Goal: Transaction & Acquisition: Purchase product/service

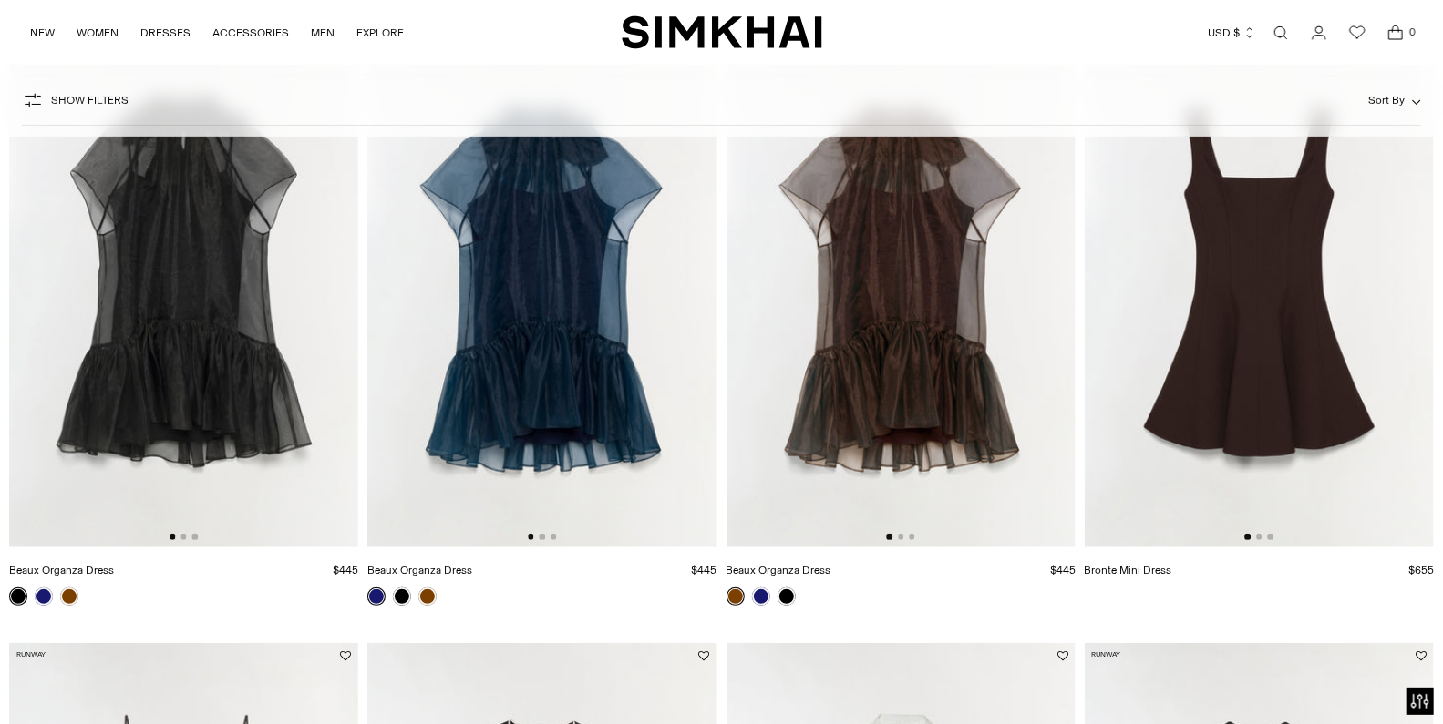
scroll to position [231, 0]
click at [245, 364] on img at bounding box center [183, 285] width 349 height 524
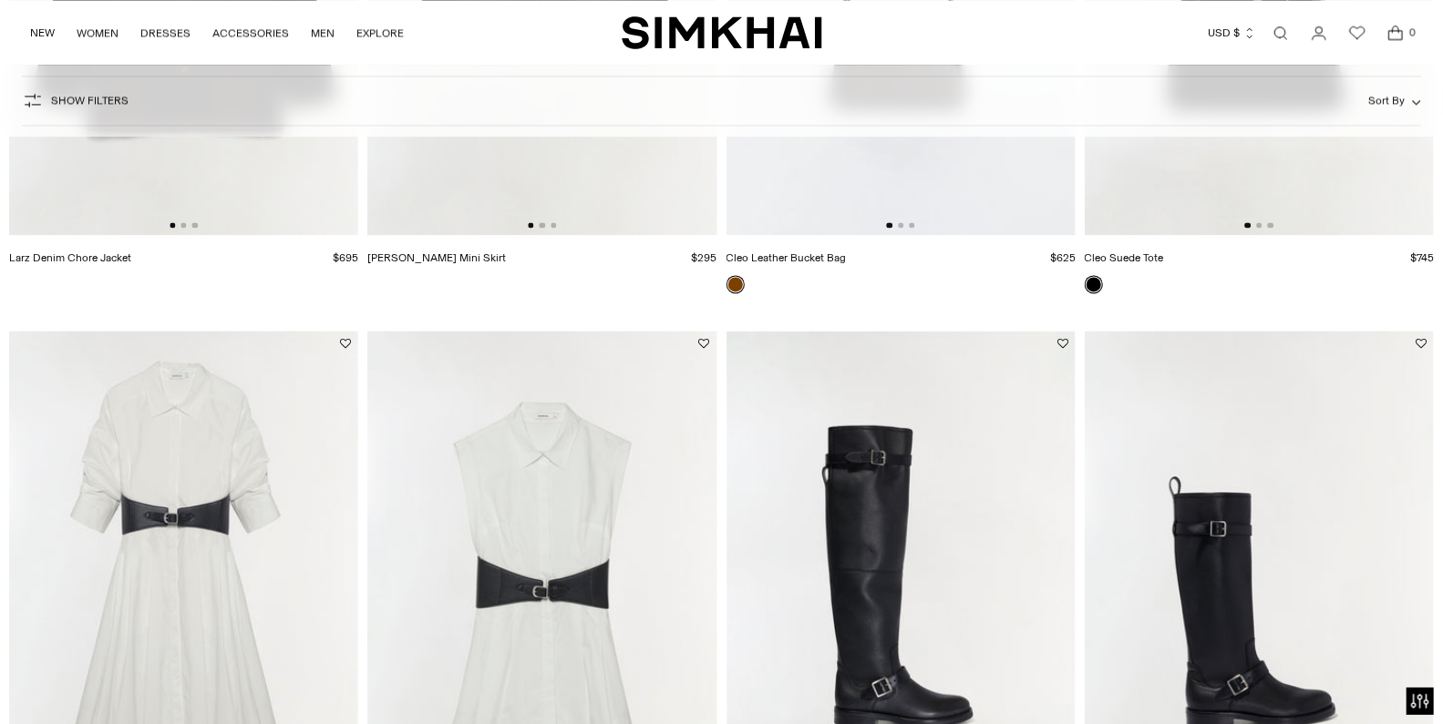
scroll to position [2383, 0]
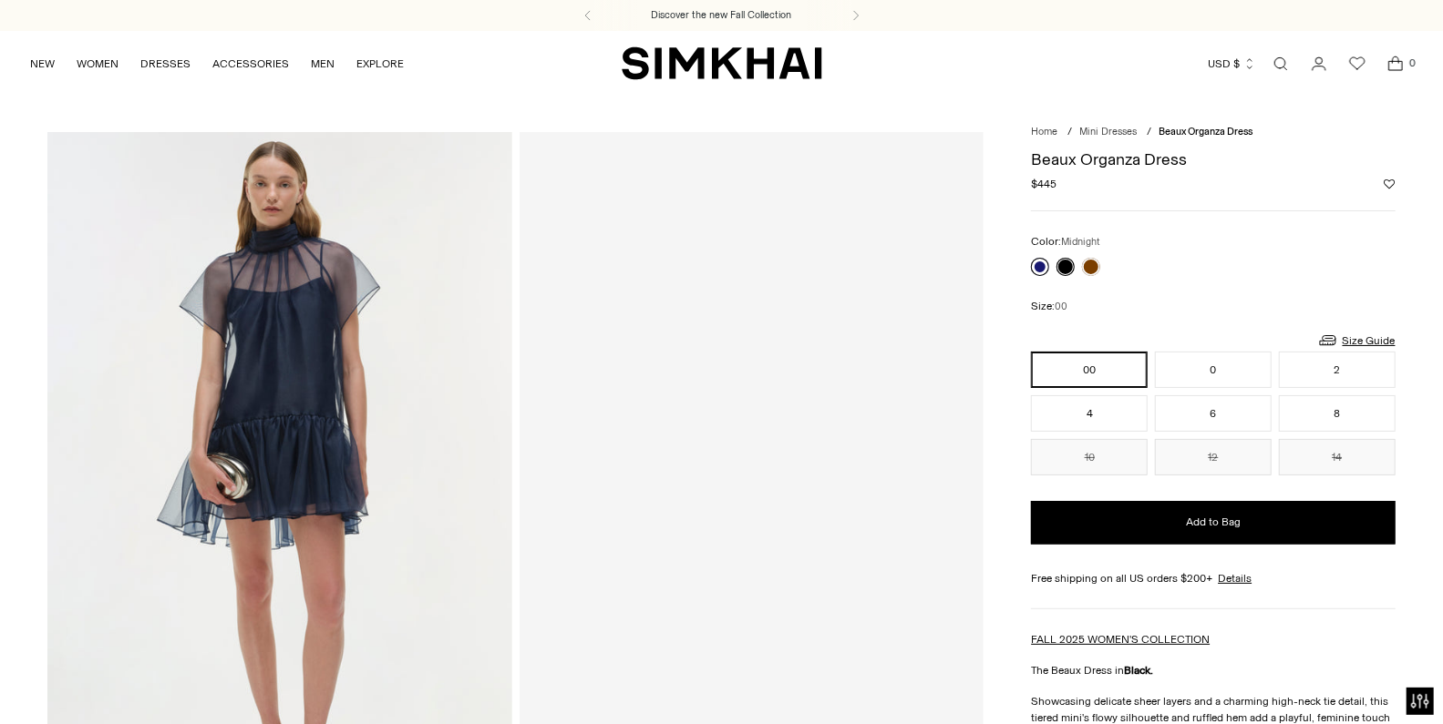
click at [1038, 265] on link at bounding box center [1040, 267] width 18 height 18
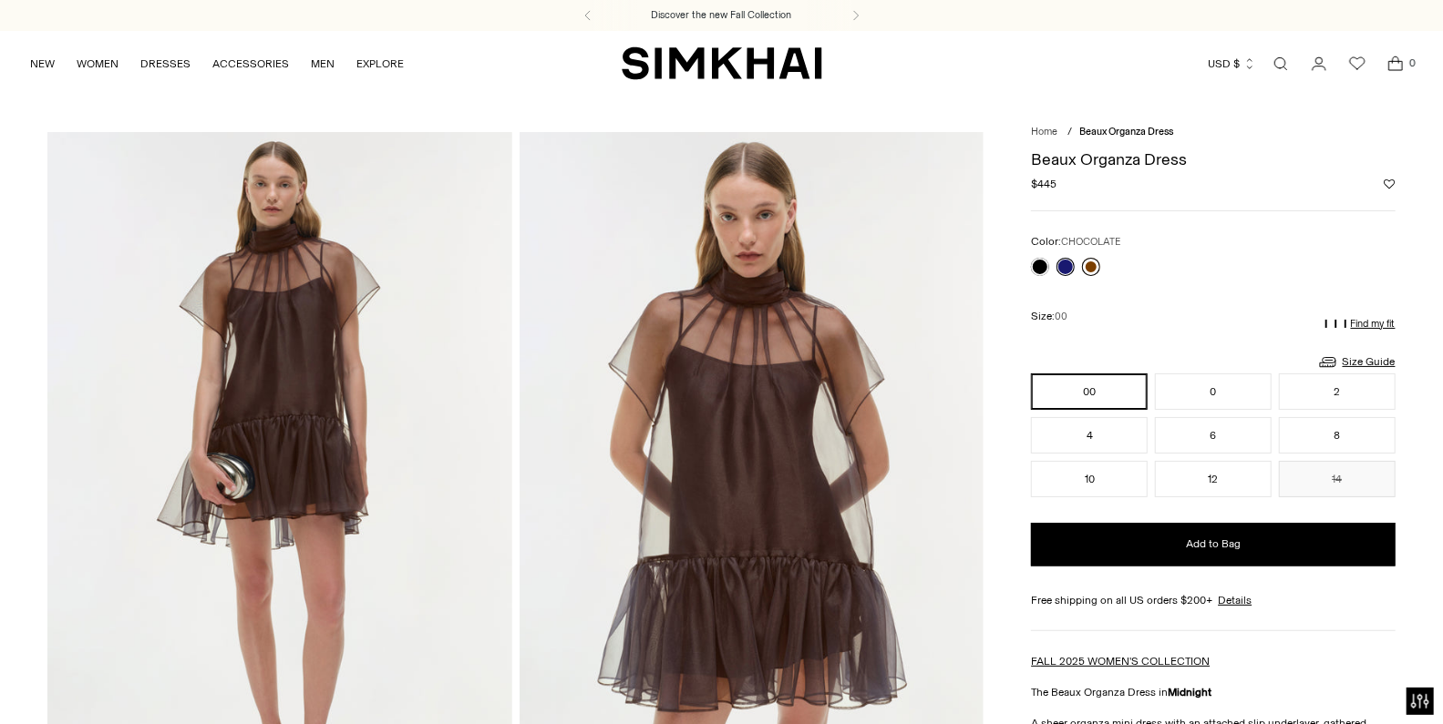
click at [1093, 270] on link at bounding box center [1091, 267] width 18 height 18
